Goal: Find specific page/section: Find specific page/section

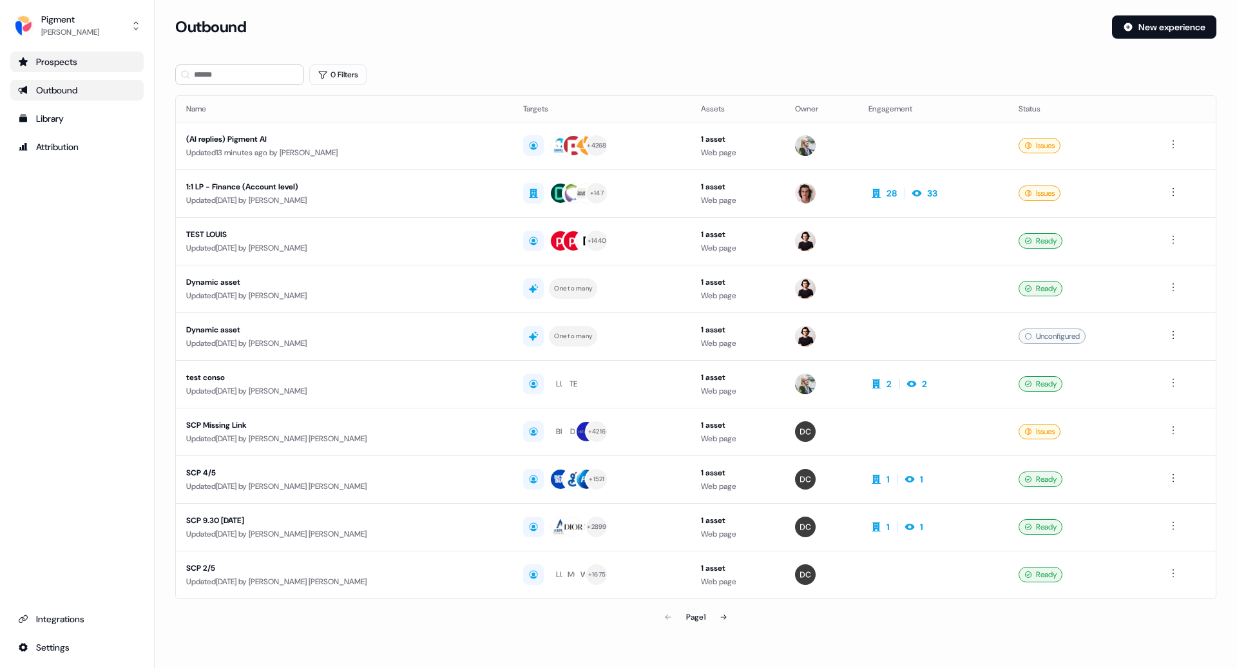
click at [83, 64] on div "Prospects" at bounding box center [77, 61] width 118 height 13
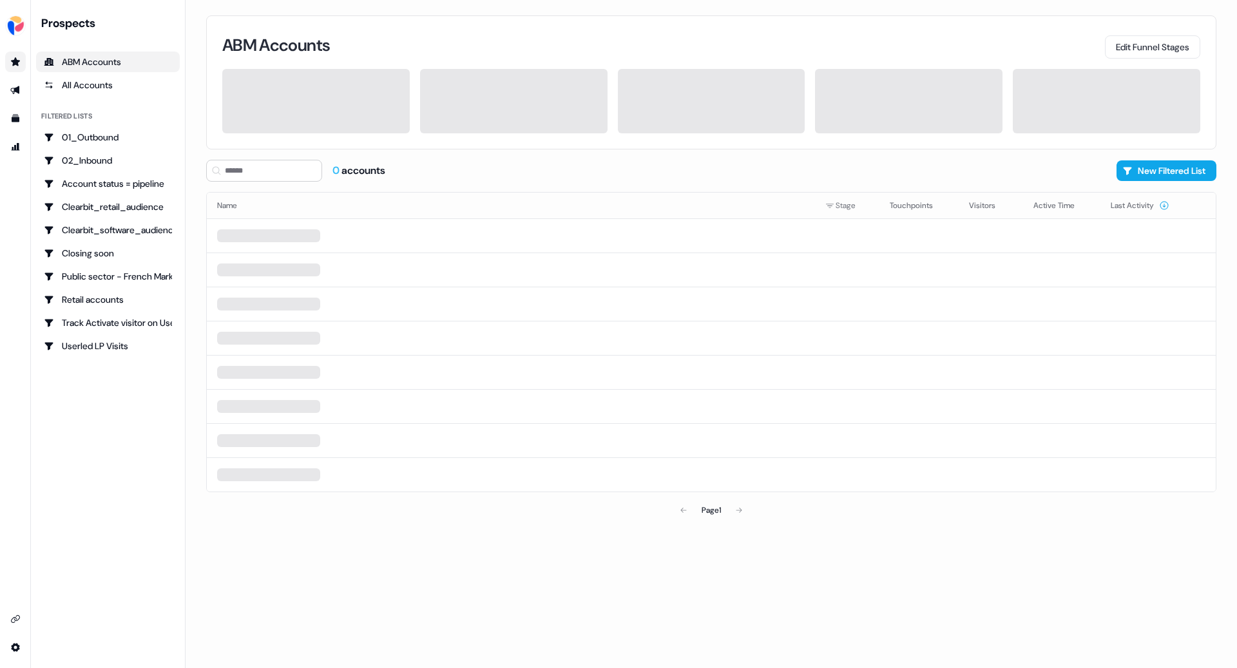
click at [7, 64] on link "Go to prospects" at bounding box center [15, 62] width 21 height 21
click at [14, 87] on icon "Go to outbound experience" at bounding box center [15, 90] width 10 height 10
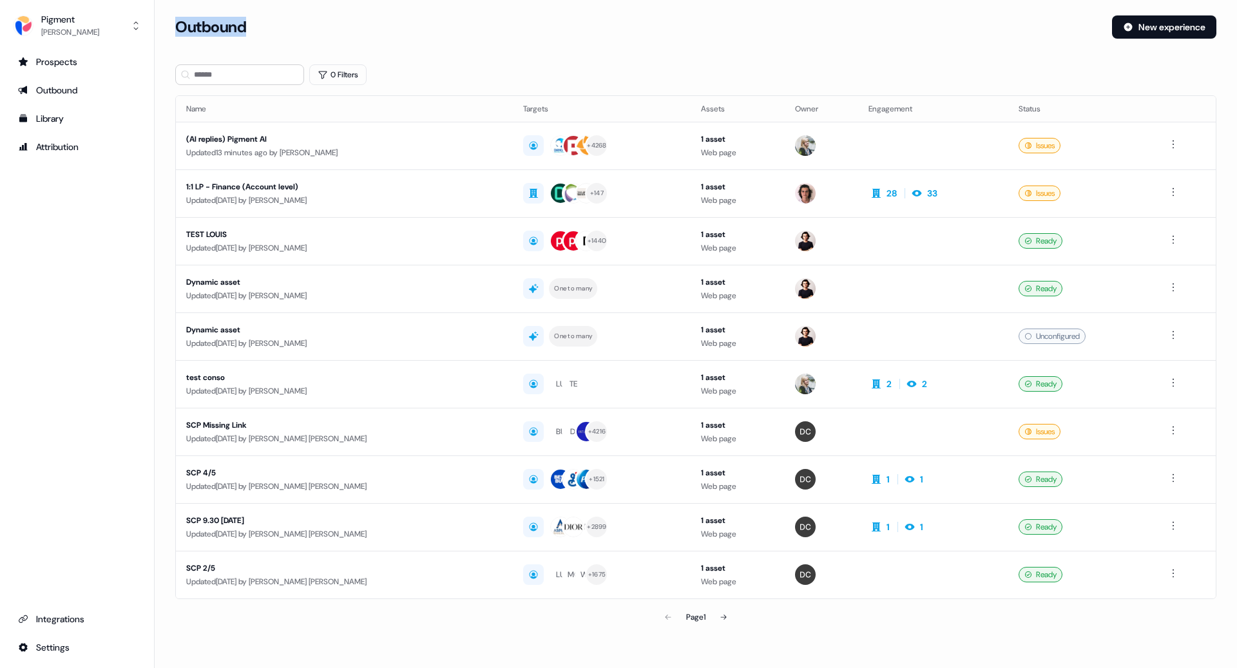
drag, startPoint x: 263, startPoint y: 21, endPoint x: 169, endPoint y: 21, distance: 94.0
click at [169, 21] on section "Loading... Outbound New experience 0 Filters Name Targets Assets Owner Engageme…" at bounding box center [696, 340] width 1082 height 651
drag, startPoint x: 178, startPoint y: 25, endPoint x: 311, endPoint y: 28, distance: 132.7
click at [311, 28] on div "Outbound" at bounding box center [638, 26] width 926 height 23
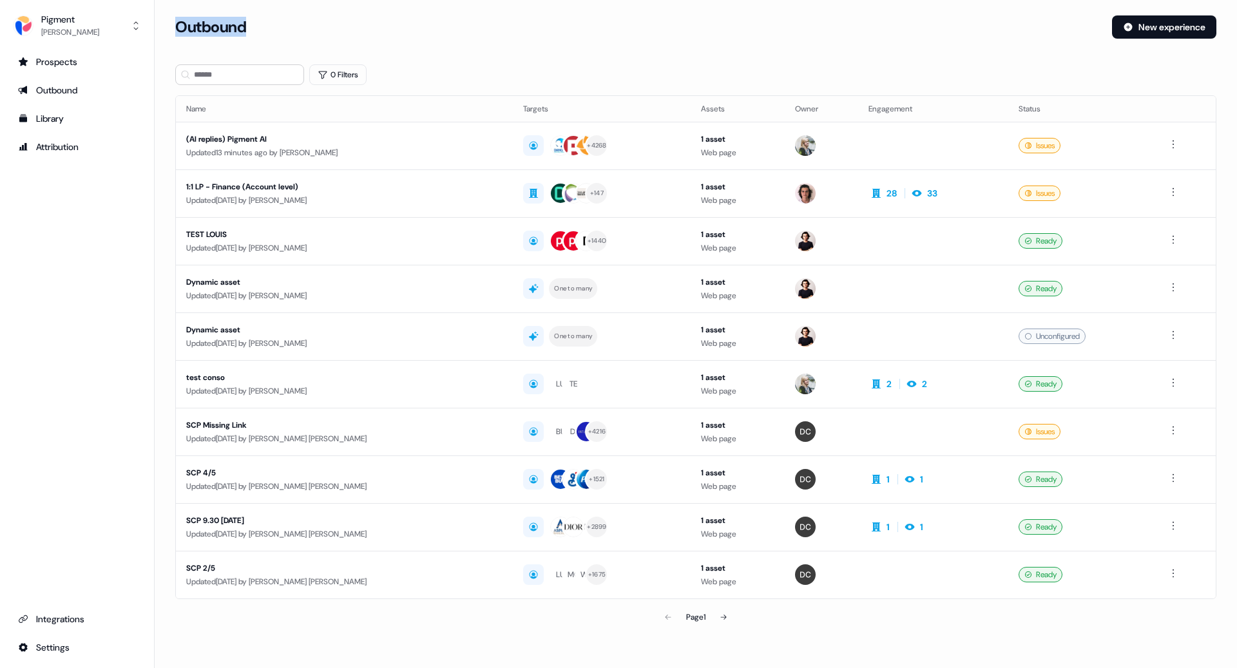
click at [311, 28] on div "Outbound" at bounding box center [638, 26] width 926 height 23
click at [210, 19] on h3 "Outbound" at bounding box center [210, 26] width 71 height 19
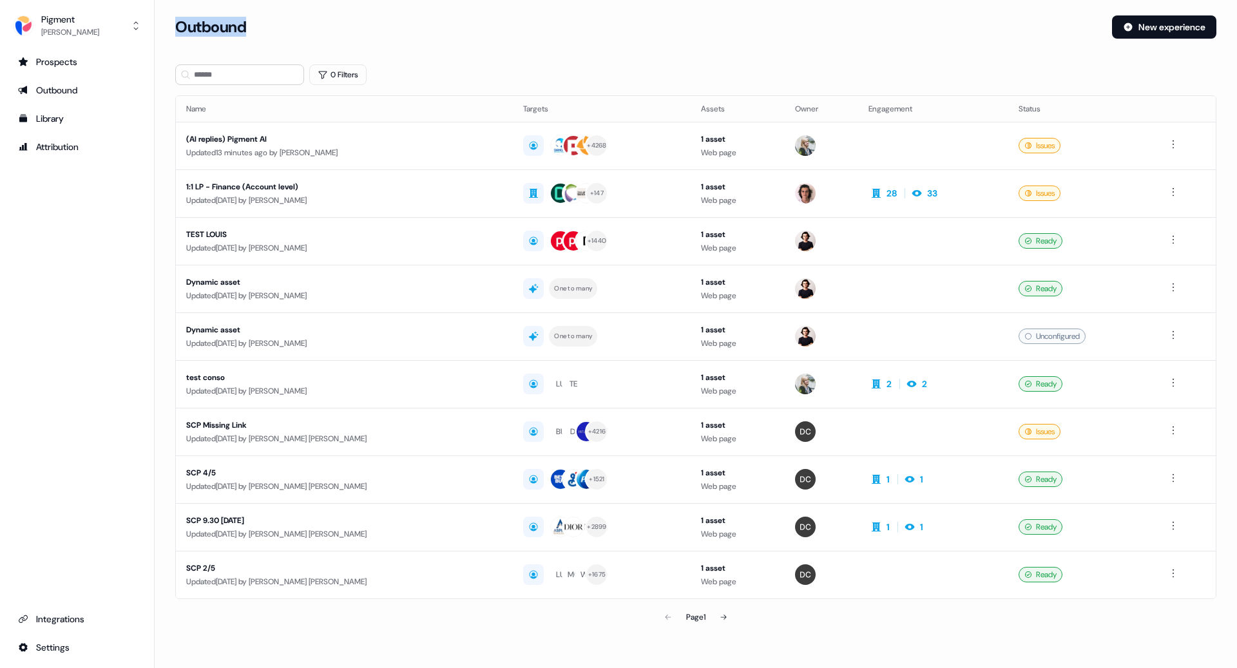
click at [210, 19] on h3 "Outbound" at bounding box center [210, 26] width 71 height 19
click at [255, 75] on input at bounding box center [239, 74] width 129 height 21
drag, startPoint x: 269, startPoint y: 28, endPoint x: 155, endPoint y: 28, distance: 113.4
click at [155, 28] on section "Loading... Outbound New experience 0 Filters Name Targets Assets Owner Engageme…" at bounding box center [696, 340] width 1082 height 651
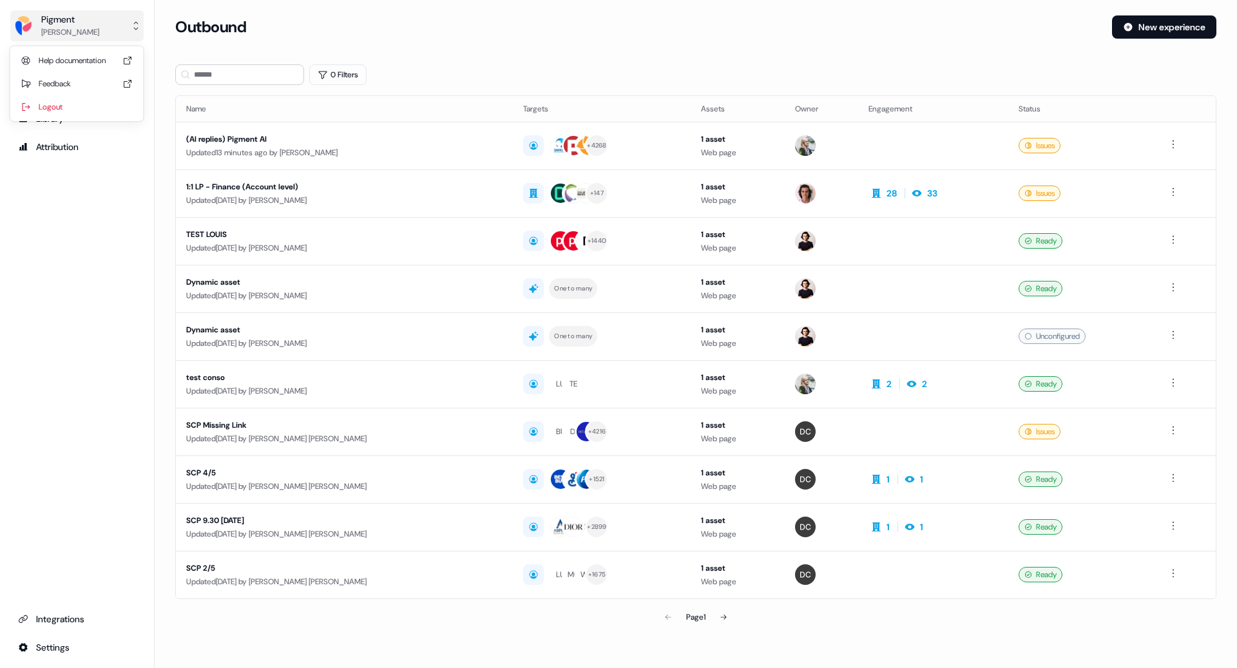
click at [86, 32] on button "Pigment [PERSON_NAME]" at bounding box center [76, 25] width 133 height 31
click at [199, 32] on h3 "Outbound" at bounding box center [210, 26] width 71 height 19
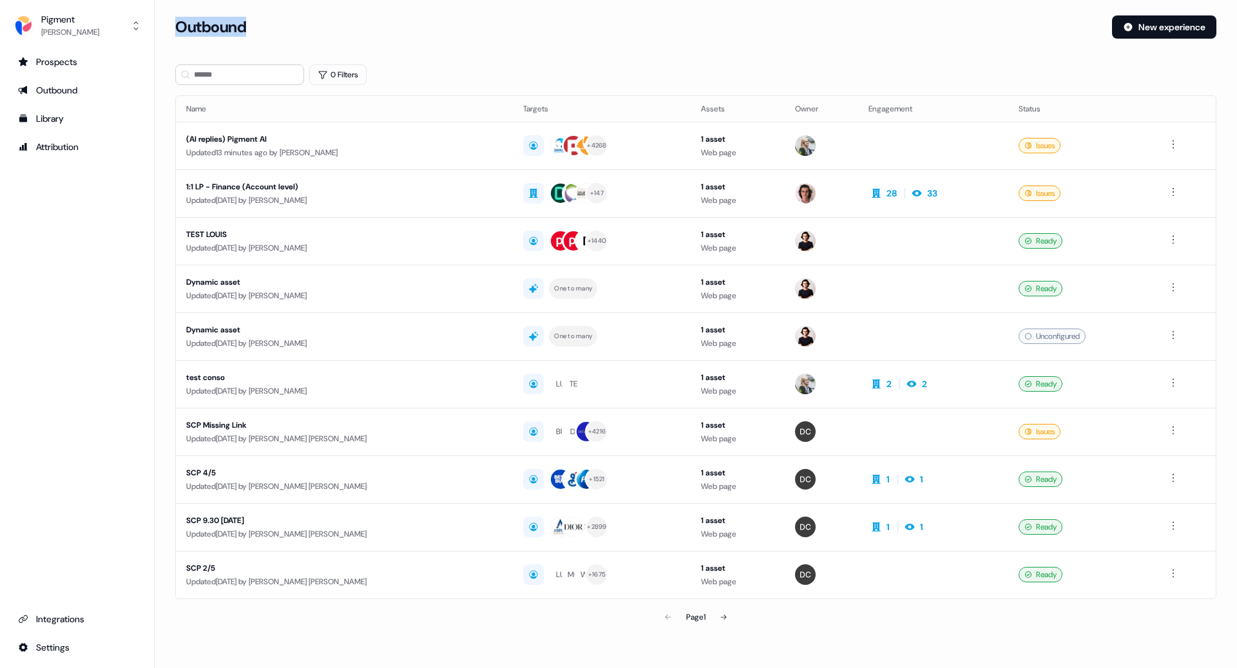
click at [240, 32] on h3 "Outbound" at bounding box center [210, 26] width 71 height 19
click at [254, 28] on div "Outbound" at bounding box center [638, 26] width 926 height 23
drag, startPoint x: 272, startPoint y: 28, endPoint x: 162, endPoint y: 28, distance: 110.2
click at [162, 28] on section "Loading... Outbound New experience 0 Filters Name Targets Assets Owner Engageme…" at bounding box center [696, 340] width 1082 height 651
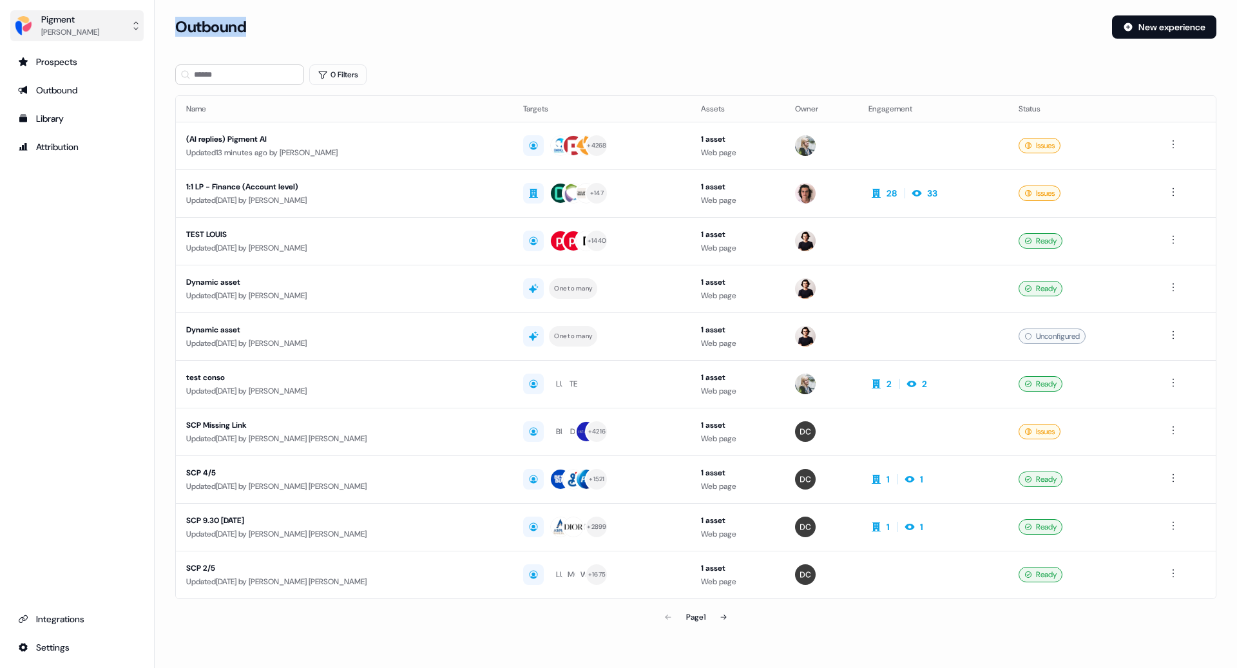
click at [91, 24] on button "Pigment [PERSON_NAME]" at bounding box center [76, 25] width 133 height 31
click at [183, 35] on div "Pigment [PERSON_NAME] Help documentation Feedback Logout Prospects Outbound Lib…" at bounding box center [618, 334] width 1237 height 668
click at [183, 27] on h3 "Outbound" at bounding box center [210, 26] width 71 height 19
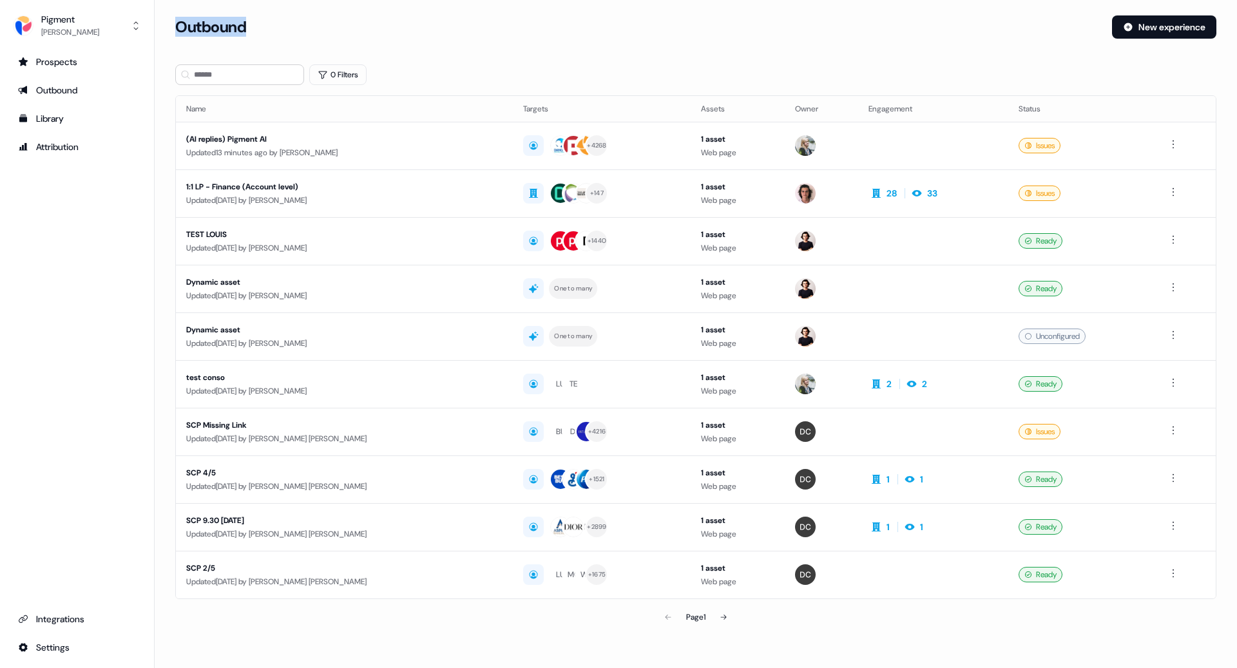
click at [183, 27] on h3 "Outbound" at bounding box center [210, 26] width 71 height 19
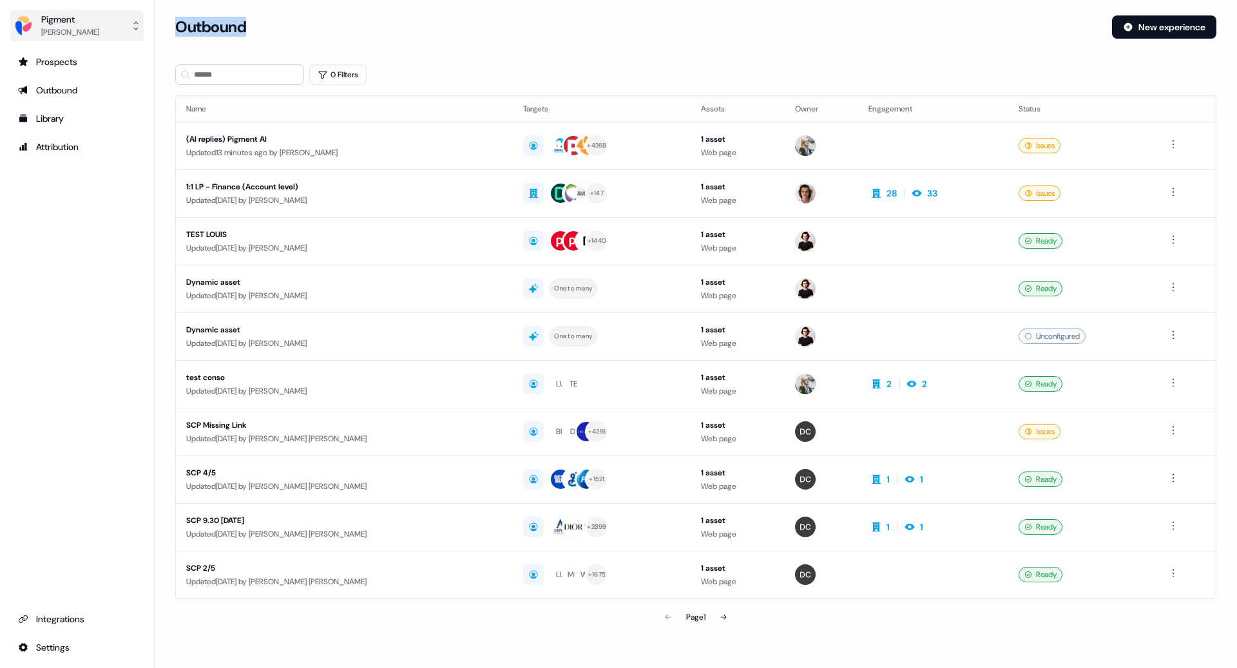
click at [125, 31] on button "Pigment [PERSON_NAME]" at bounding box center [76, 25] width 133 height 31
click at [217, 31] on div "Pigment [PERSON_NAME] Help documentation Feedback Logout Prospects Outbound Lib…" at bounding box center [618, 334] width 1237 height 668
click at [217, 31] on h3 "Outbound" at bounding box center [210, 26] width 71 height 19
